Goal: Task Accomplishment & Management: Use online tool/utility

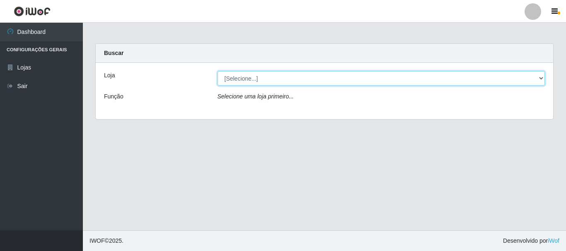
click at [540, 78] on select "[Selecione...] Nordestão - Alecrim" at bounding box center [381, 78] width 328 height 14
select select "453"
click at [217, 71] on select "[Selecione...] Nordestão - Alecrim" at bounding box center [381, 78] width 328 height 14
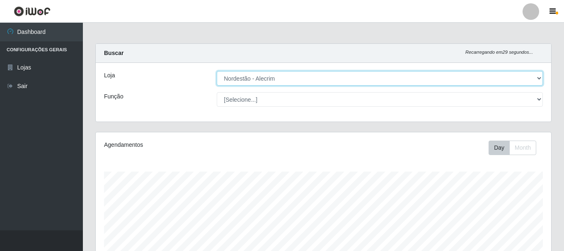
scroll to position [172, 455]
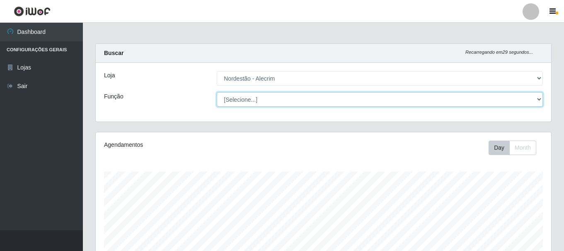
click at [537, 101] on select "[Selecione...] Balconista + Balconista de Padaria Balconista de Padaria ++ Emba…" at bounding box center [380, 99] width 326 height 14
click at [217, 92] on select "[Selecione...] Balconista + Balconista de Padaria Balconista de Padaria ++ Emba…" at bounding box center [380, 99] width 326 height 14
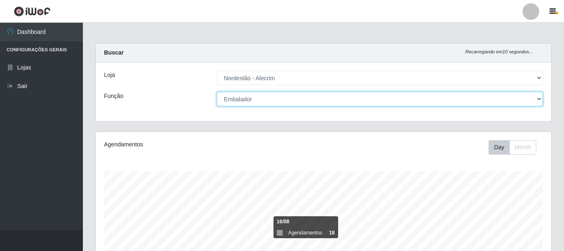
scroll to position [0, 0]
click at [541, 101] on select "[Selecione...] Balconista + Balconista de Padaria Balconista de Padaria ++ Emba…" at bounding box center [380, 99] width 326 height 14
select select "70"
click at [217, 92] on select "[Selecione...] Balconista + Balconista de Padaria Balconista de Padaria ++ Emba…" at bounding box center [380, 99] width 326 height 14
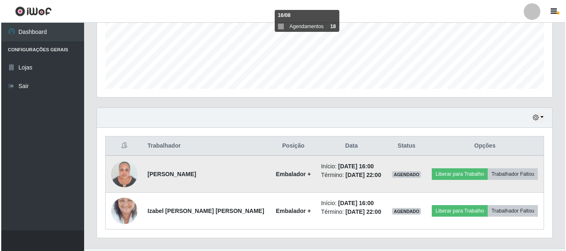
scroll to position [225, 0]
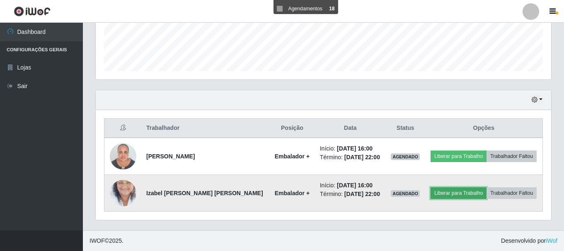
click at [456, 197] on button "Liberar para Trabalho" at bounding box center [458, 194] width 56 height 12
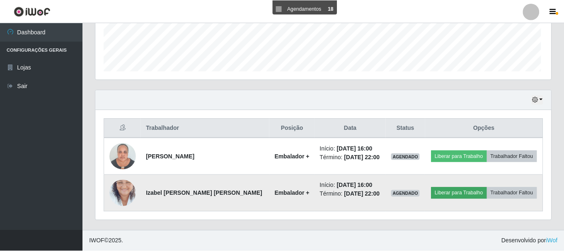
scroll to position [172, 451]
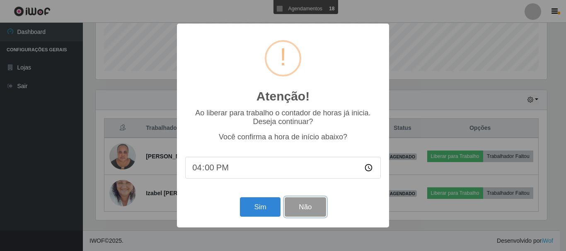
click at [313, 210] on button "Não" at bounding box center [305, 207] width 41 height 19
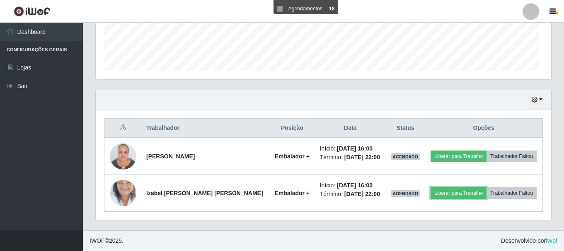
scroll to position [172, 455]
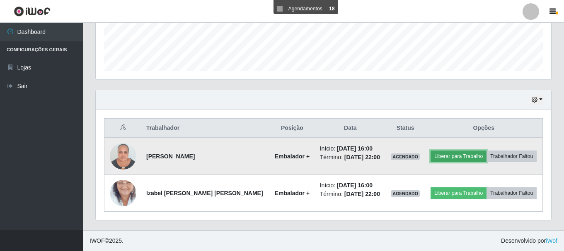
click at [458, 158] on button "Liberar para Trabalho" at bounding box center [458, 157] width 56 height 12
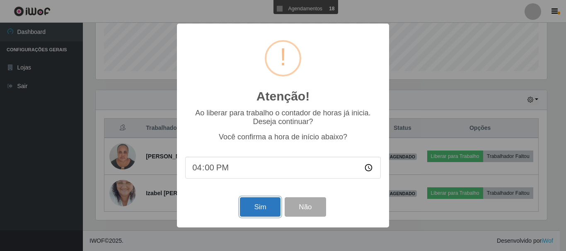
click at [264, 205] on button "Sim" at bounding box center [260, 207] width 40 height 19
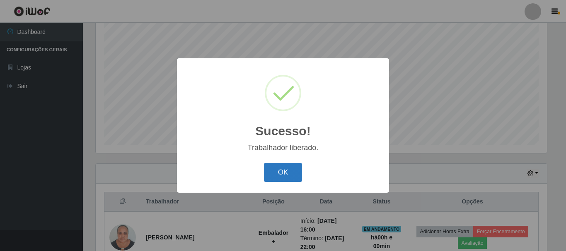
click at [270, 173] on button "OK" at bounding box center [283, 172] width 39 height 19
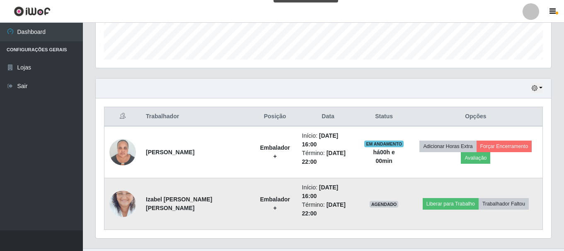
scroll to position [237, 0]
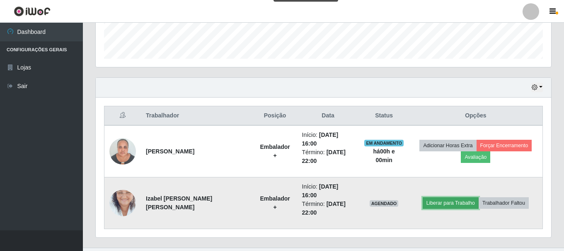
click at [450, 198] on button "Liberar para Trabalho" at bounding box center [451, 204] width 56 height 12
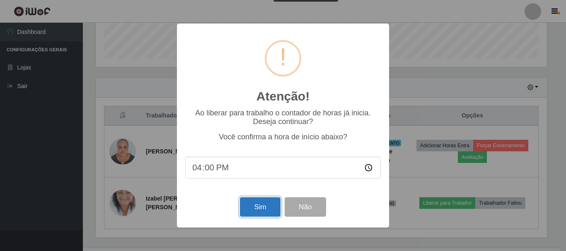
click at [265, 209] on button "Sim" at bounding box center [260, 207] width 40 height 19
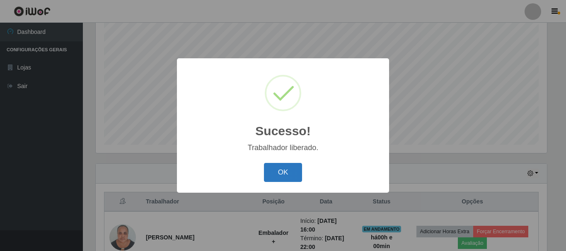
click at [287, 170] on button "OK" at bounding box center [283, 172] width 39 height 19
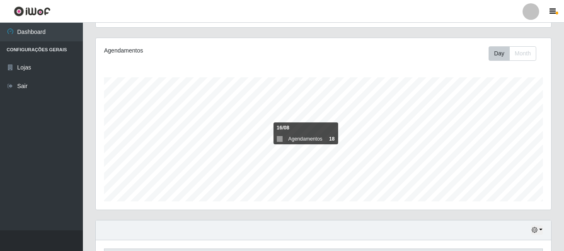
scroll to position [72, 0]
